Goal: Task Accomplishment & Management: Manage account settings

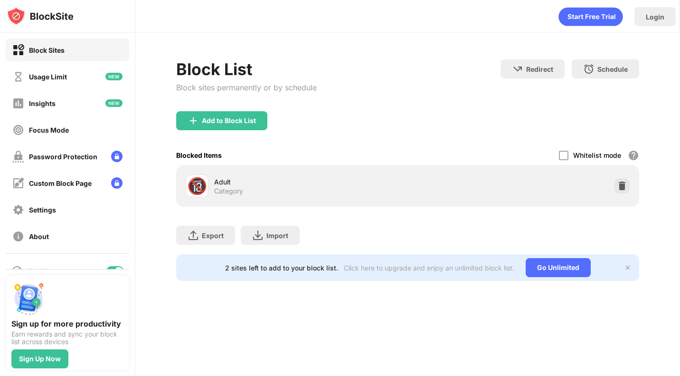
click at [622, 184] on img at bounding box center [621, 185] width 9 height 9
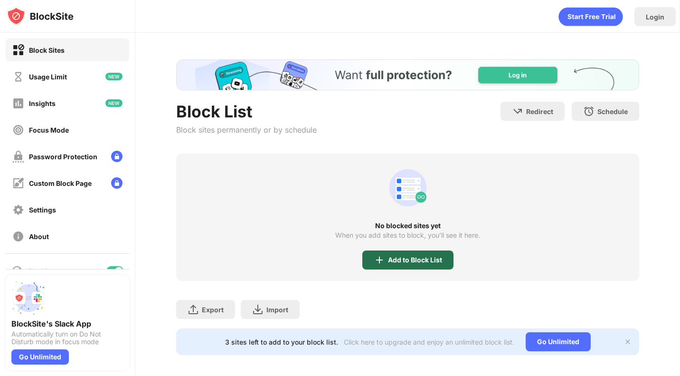
click at [405, 258] on div "Add to Block List" at bounding box center [415, 260] width 54 height 8
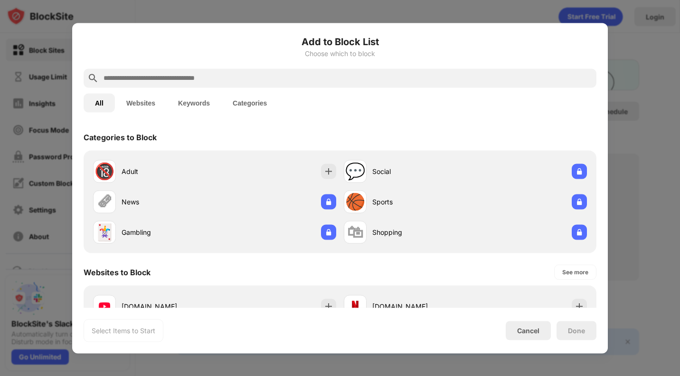
click at [286, 79] on input "text" at bounding box center [348, 77] width 490 height 11
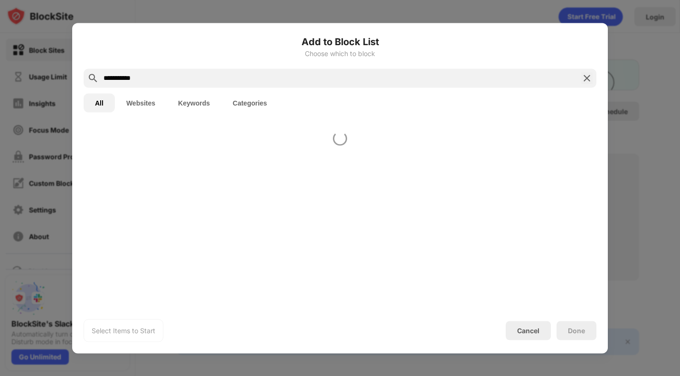
type input "**********"
click at [132, 100] on button "Websites" at bounding box center [141, 102] width 52 height 19
click at [100, 100] on button "All" at bounding box center [99, 102] width 31 height 19
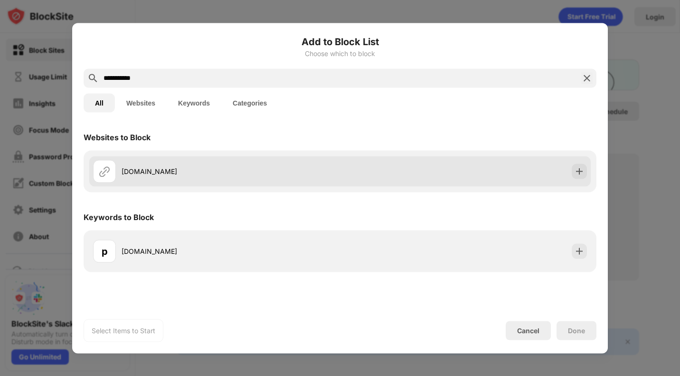
click at [176, 174] on div "pornhub.com" at bounding box center [231, 171] width 218 height 10
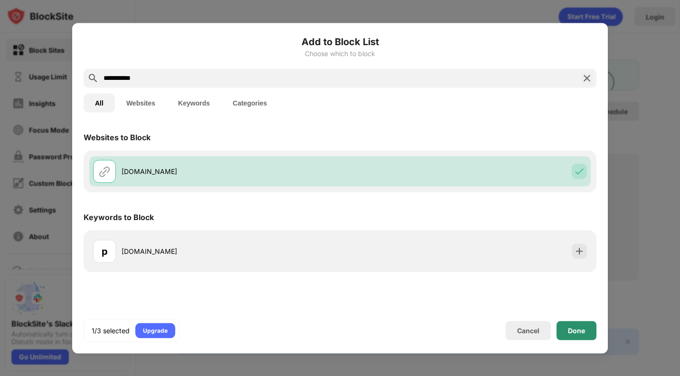
click at [584, 332] on div "Done" at bounding box center [576, 330] width 17 height 8
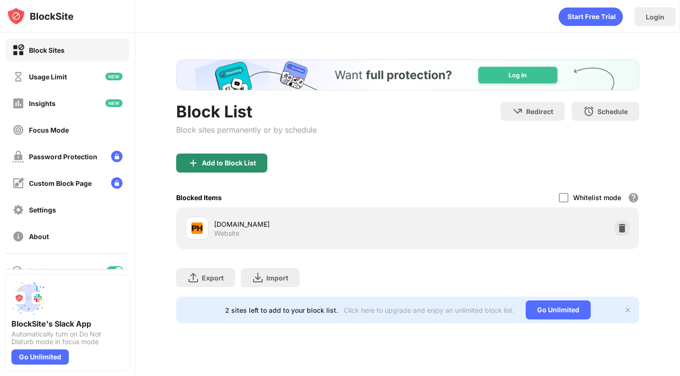
click at [248, 165] on div "Add to Block List" at bounding box center [229, 163] width 54 height 8
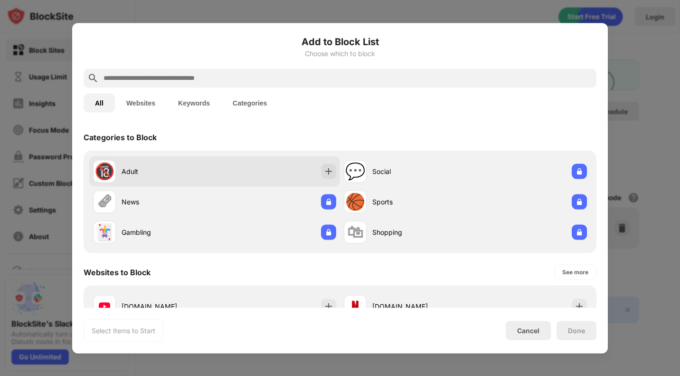
click at [130, 170] on div "Adult" at bounding box center [168, 171] width 93 height 10
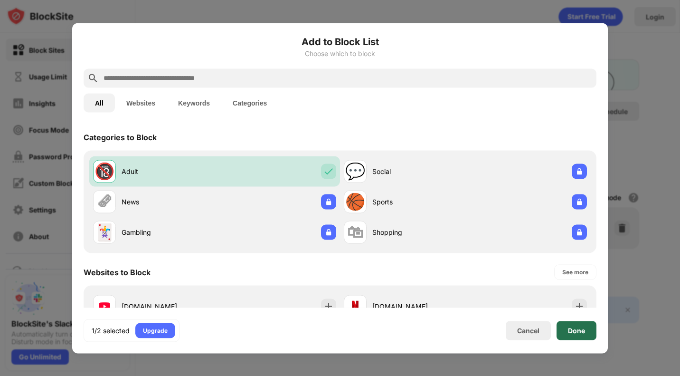
click at [575, 330] on div "Done" at bounding box center [576, 330] width 17 height 8
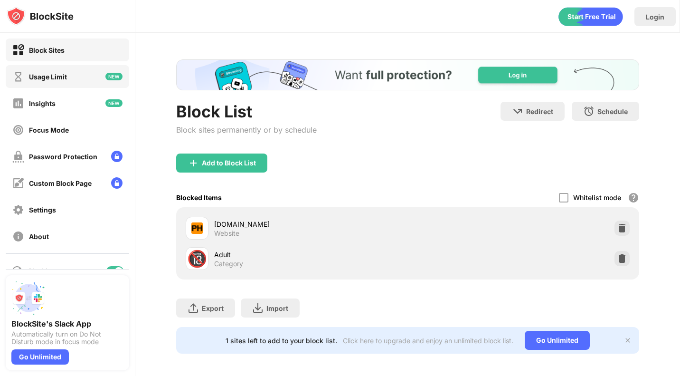
click at [72, 85] on div "Usage Limit" at bounding box center [67, 76] width 123 height 23
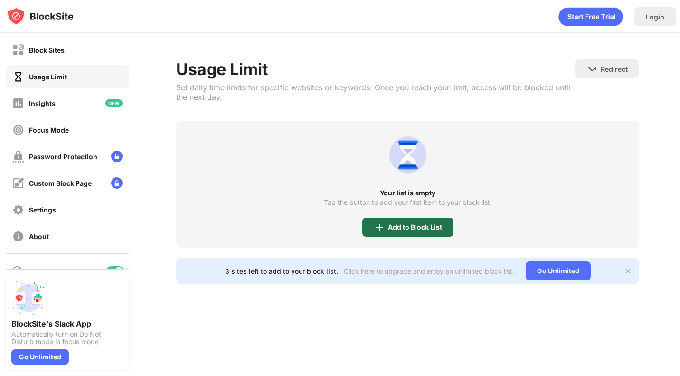
click at [393, 231] on div "Add to Block List" at bounding box center [407, 226] width 91 height 19
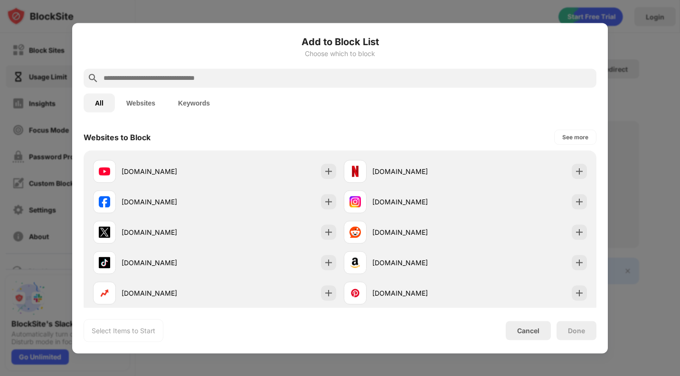
click at [237, 77] on input "text" at bounding box center [348, 77] width 490 height 11
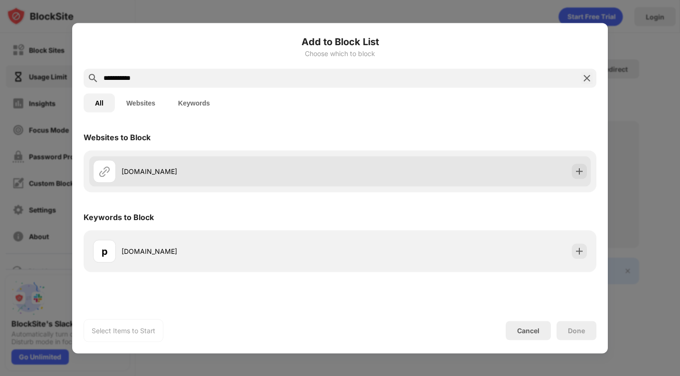
type input "**********"
click at [146, 182] on div "pornhub.com" at bounding box center [339, 171] width 501 height 30
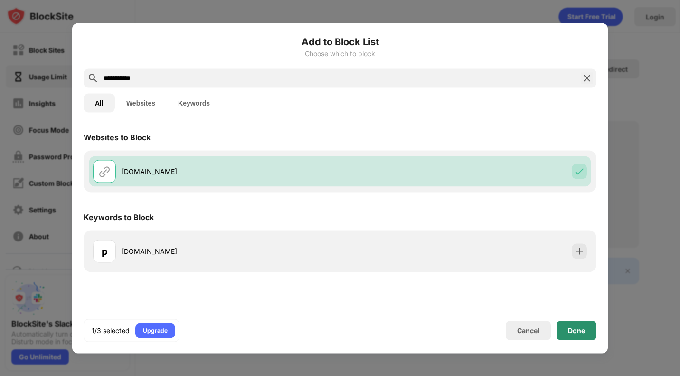
click at [584, 330] on div "Done" at bounding box center [576, 330] width 17 height 8
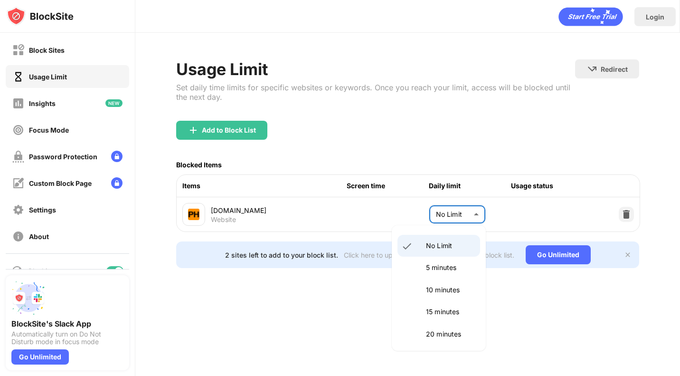
click at [469, 212] on body "Block Sites Usage Limit Insights Focus Mode Password Protection Custom Block Pa…" at bounding box center [340, 188] width 680 height 376
click at [446, 274] on li "5 minutes" at bounding box center [438, 267] width 83 height 22
type input "*"
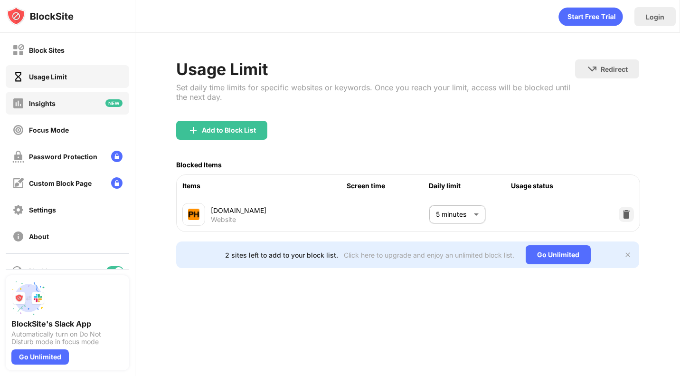
click at [68, 104] on div "Insights" at bounding box center [67, 103] width 123 height 23
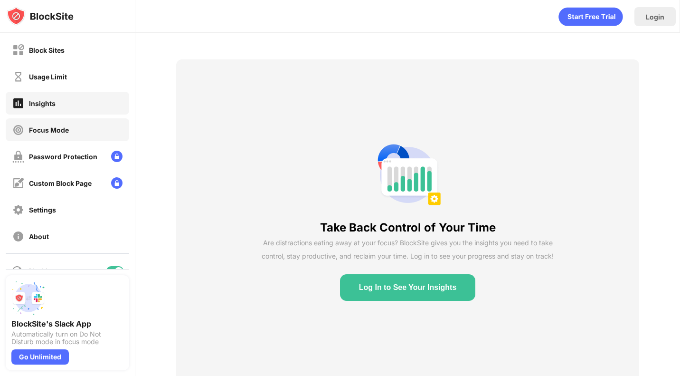
click at [66, 131] on div "Focus Mode" at bounding box center [49, 130] width 40 height 8
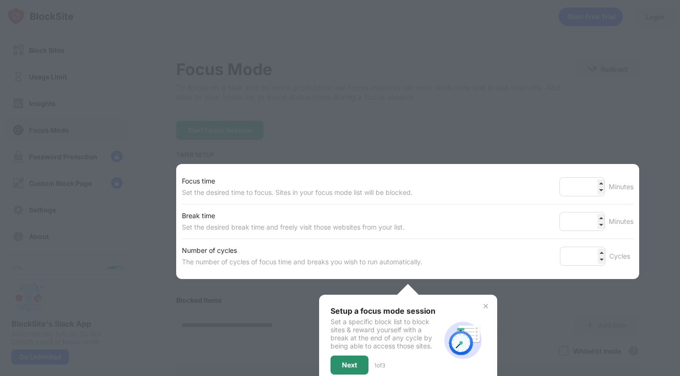
click at [347, 359] on div "Next" at bounding box center [349, 364] width 38 height 19
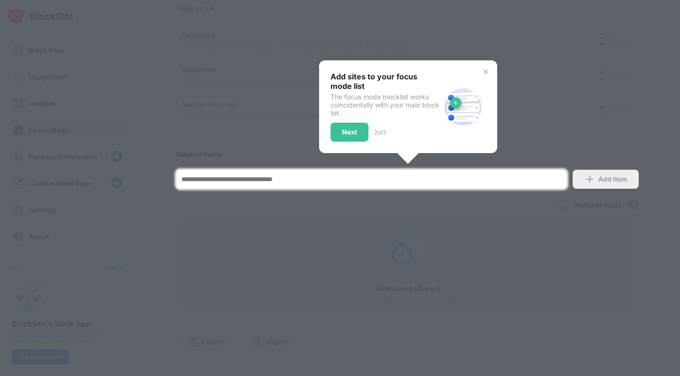
scroll to position [156, 0]
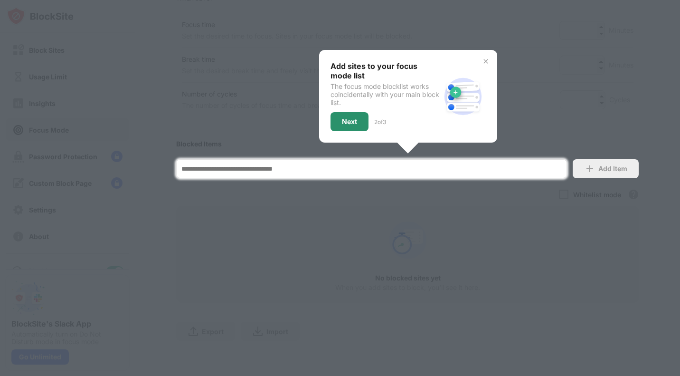
click at [353, 126] on div "Next" at bounding box center [349, 121] width 38 height 19
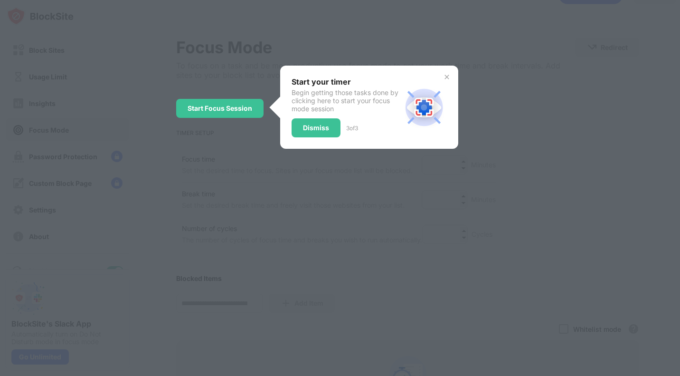
scroll to position [0, 0]
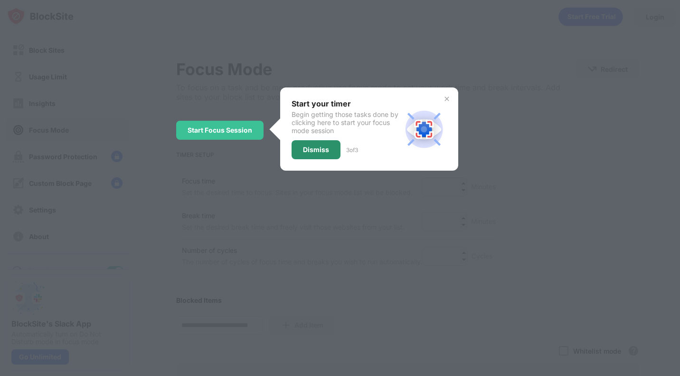
click at [321, 138] on div "Start your timer Begin getting those tasks done by clicking here to start your …" at bounding box center [347, 129] width 110 height 60
click at [318, 151] on div "Dismiss" at bounding box center [316, 150] width 26 height 8
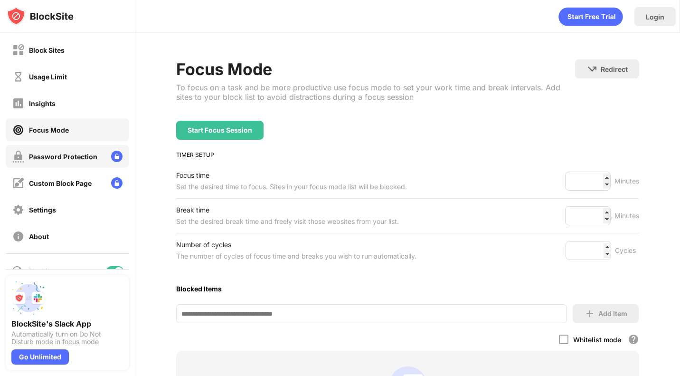
click at [64, 154] on div "Password Protection" at bounding box center [63, 156] width 68 height 8
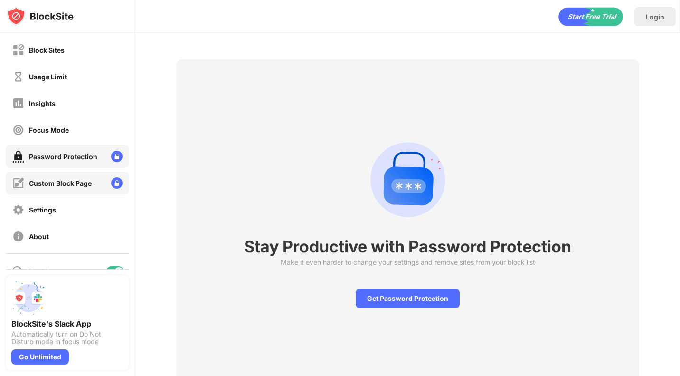
click at [66, 185] on div "Custom Block Page" at bounding box center [60, 183] width 63 height 8
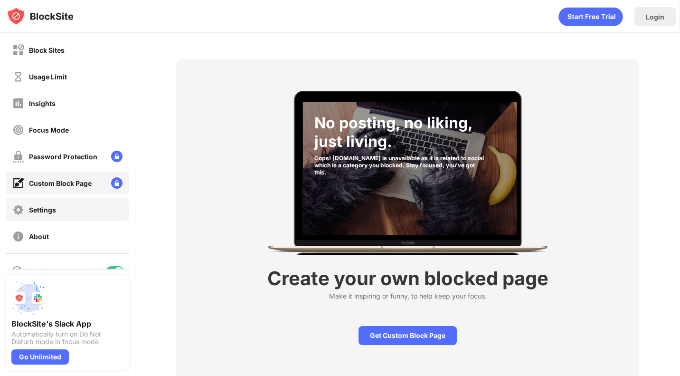
click at [69, 208] on div "Settings" at bounding box center [67, 209] width 123 height 23
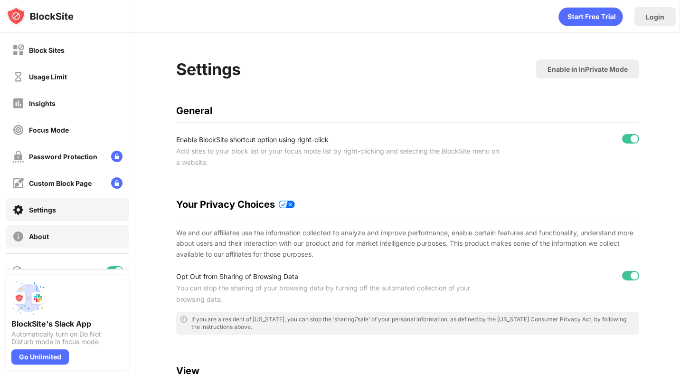
click at [69, 236] on div "About" at bounding box center [67, 236] width 123 height 23
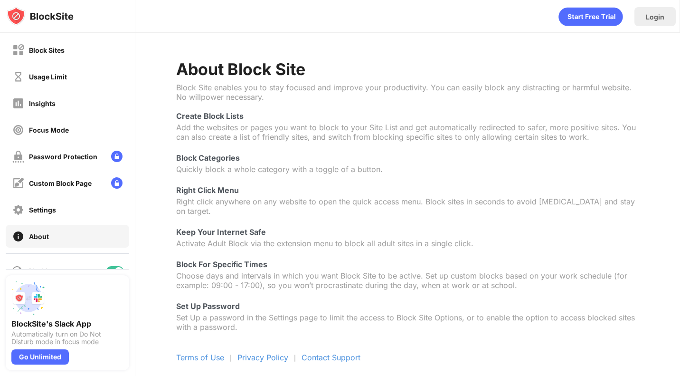
click at [58, 118] on div "Block Sites Usage Limit Insights Focus Mode Password Protection Custom Block Pa…" at bounding box center [67, 143] width 135 height 220
